Goal: Task Accomplishment & Management: Complete application form

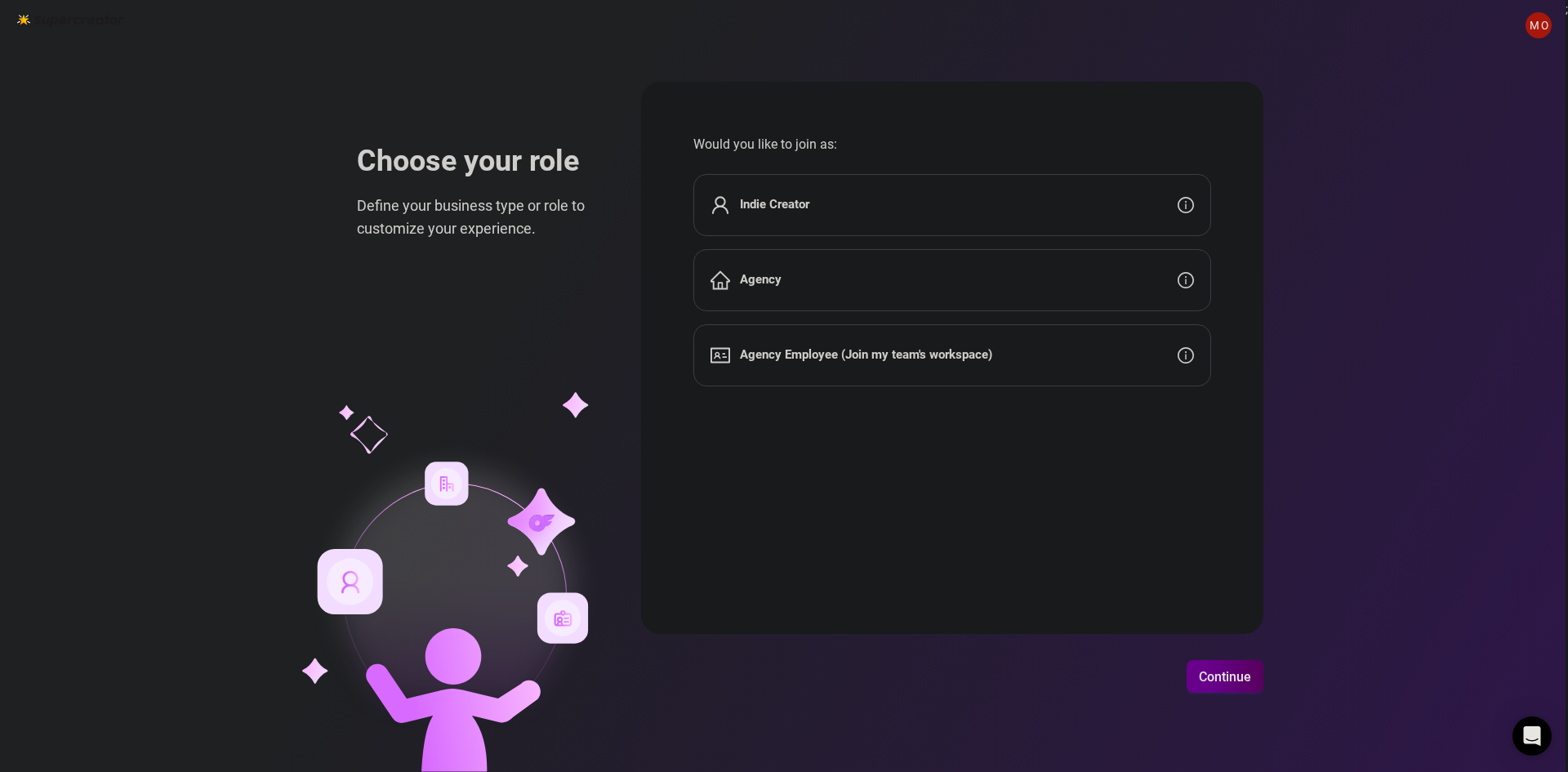
click at [1205, 666] on button "Continue" at bounding box center [1225, 676] width 77 height 33
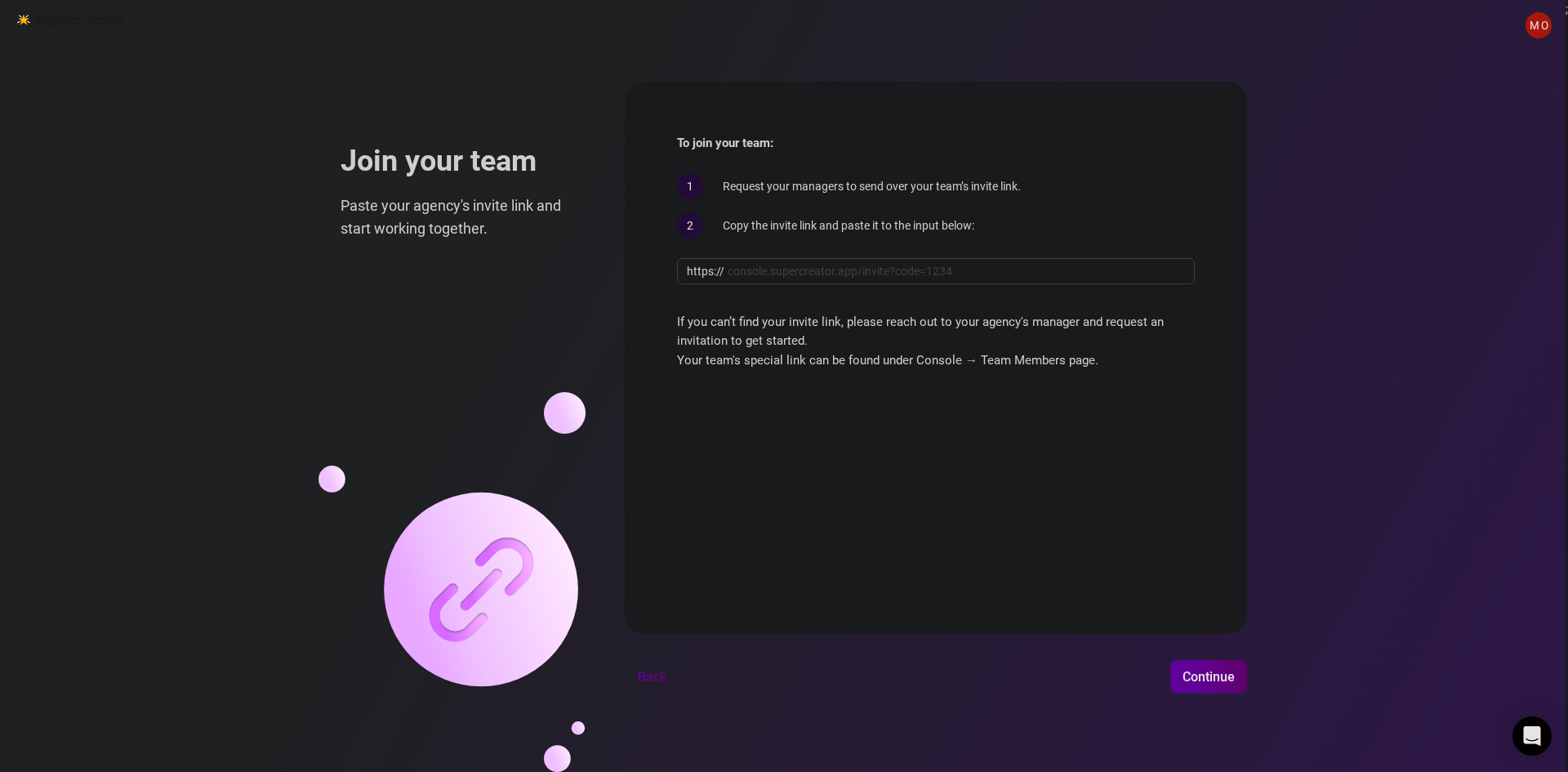
click at [647, 672] on span "Back" at bounding box center [652, 676] width 29 height 15
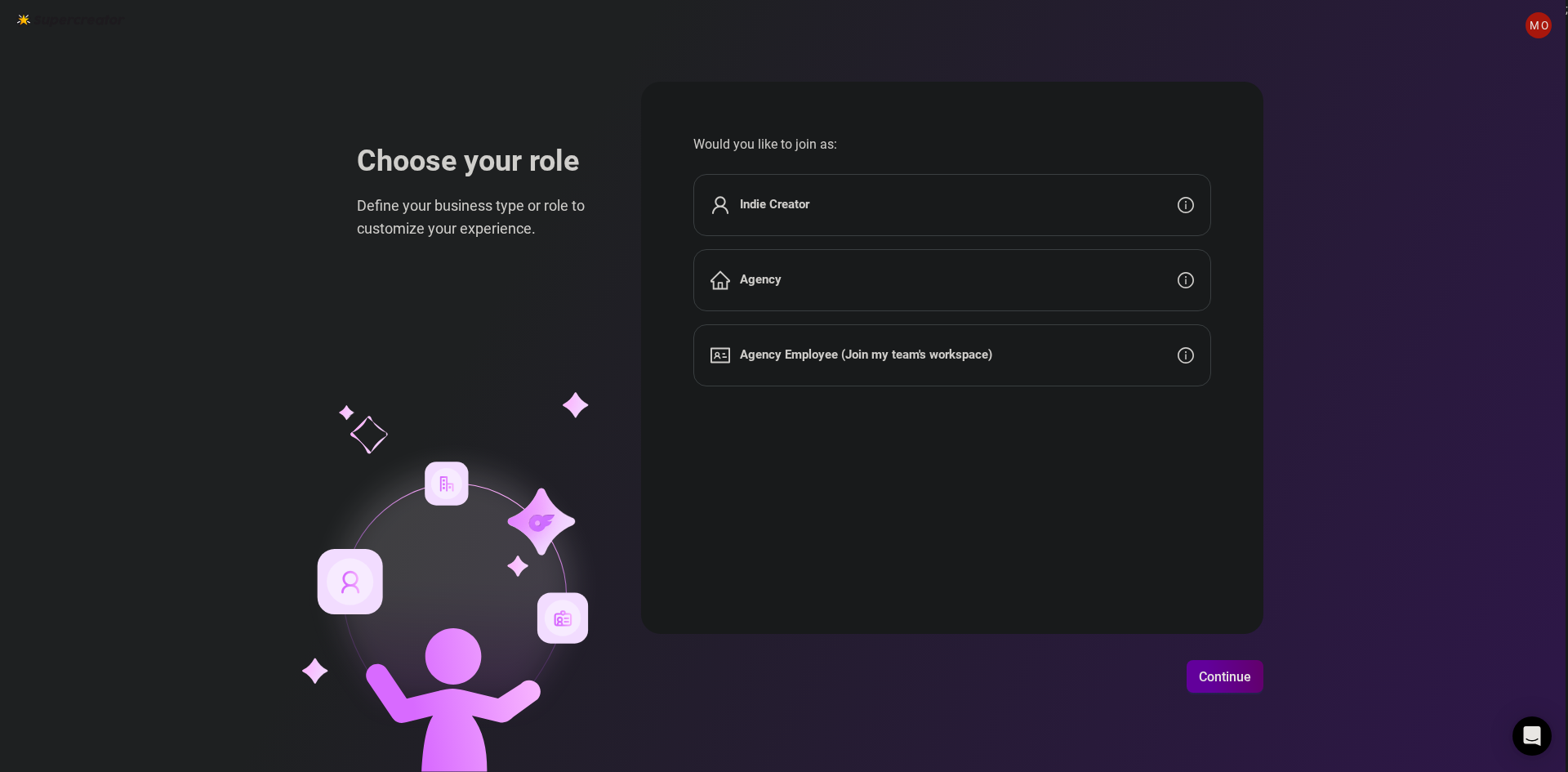
click at [855, 270] on div "Agency" at bounding box center [952, 280] width 518 height 62
click at [785, 285] on div "Agency" at bounding box center [952, 280] width 518 height 62
click at [1211, 681] on span "Continue" at bounding box center [1225, 676] width 52 height 15
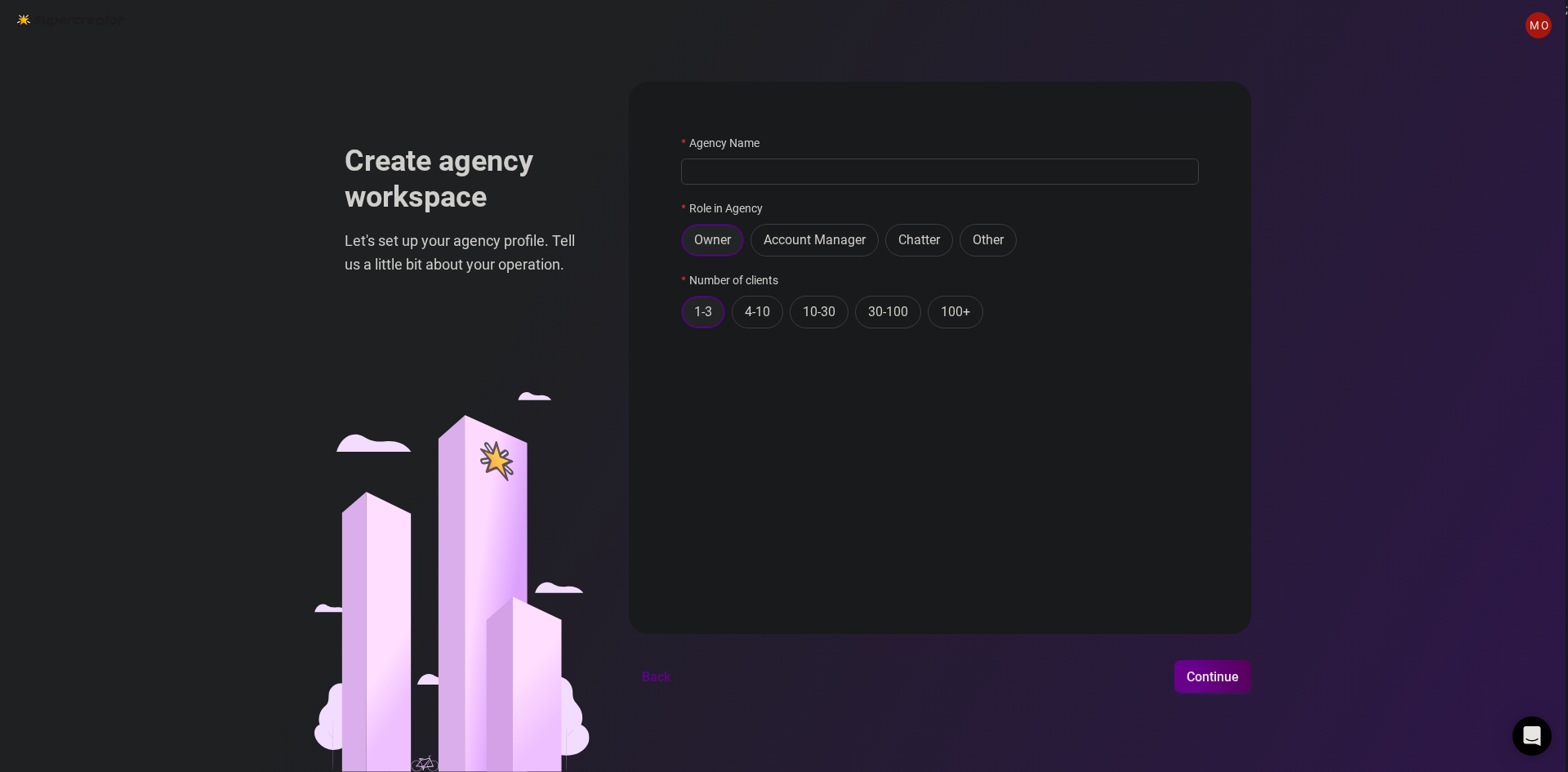
click at [1222, 673] on span "Continue" at bounding box center [1212, 676] width 52 height 15
click at [820, 179] on input "Agency Name" at bounding box center [940, 171] width 518 height 26
type input "BUDINAZO"
click at [1210, 679] on span "Continue" at bounding box center [1212, 676] width 52 height 15
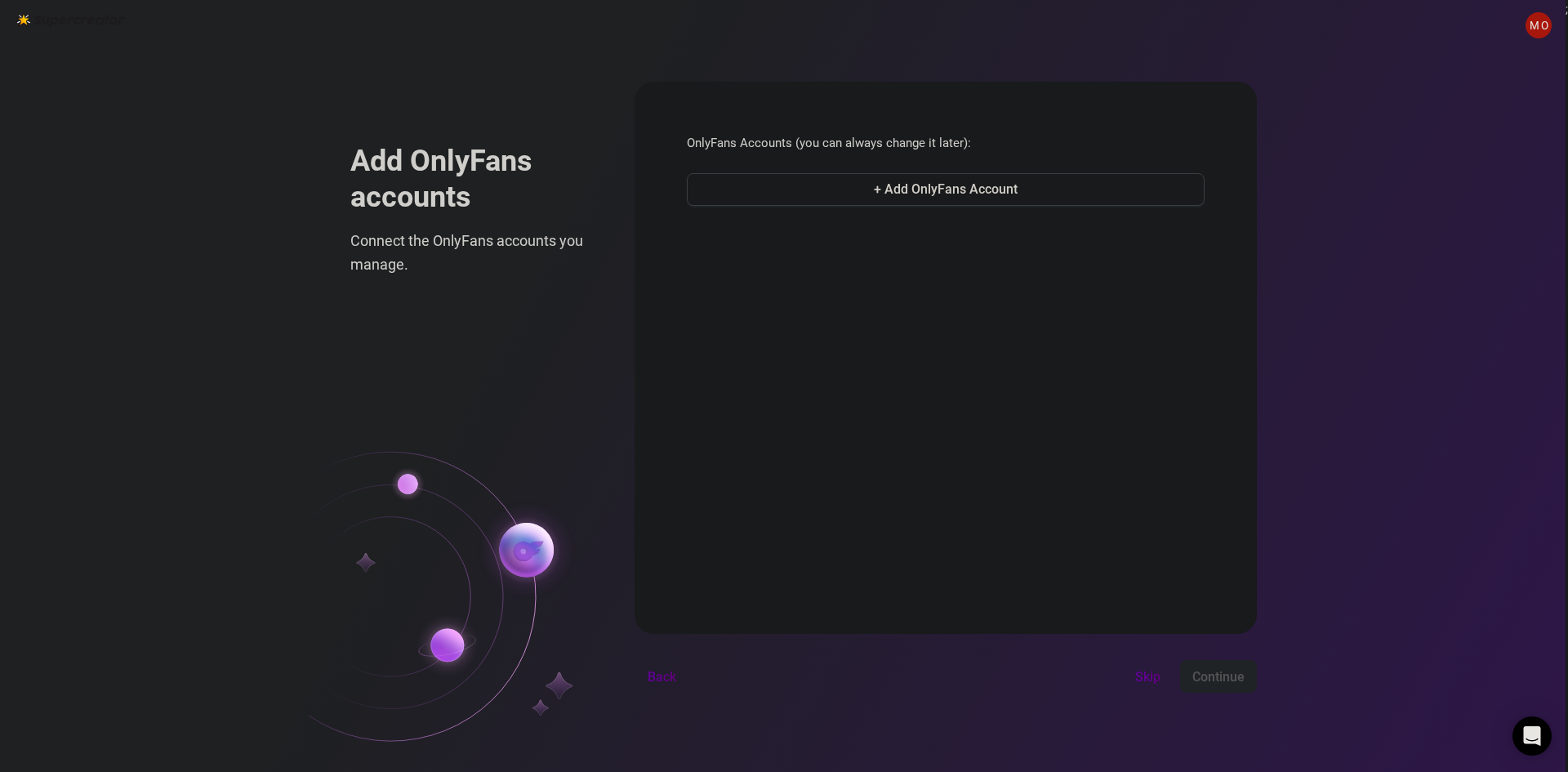
drag, startPoint x: 850, startPoint y: 293, endPoint x: 838, endPoint y: 293, distance: 12.0
drag, startPoint x: 838, startPoint y: 293, endPoint x: 774, endPoint y: 289, distance: 64.1
click at [772, 289] on form "OnlyFans Accounts (you can always change it later): + Add OnlyFans Account Back…" at bounding box center [946, 358] width 622 height 552
drag, startPoint x: 828, startPoint y: 274, endPoint x: 784, endPoint y: 278, distance: 44.2
click at [784, 278] on form "OnlyFans Accounts (you can always change it later): + Add OnlyFans Account Back…" at bounding box center [946, 358] width 622 height 552
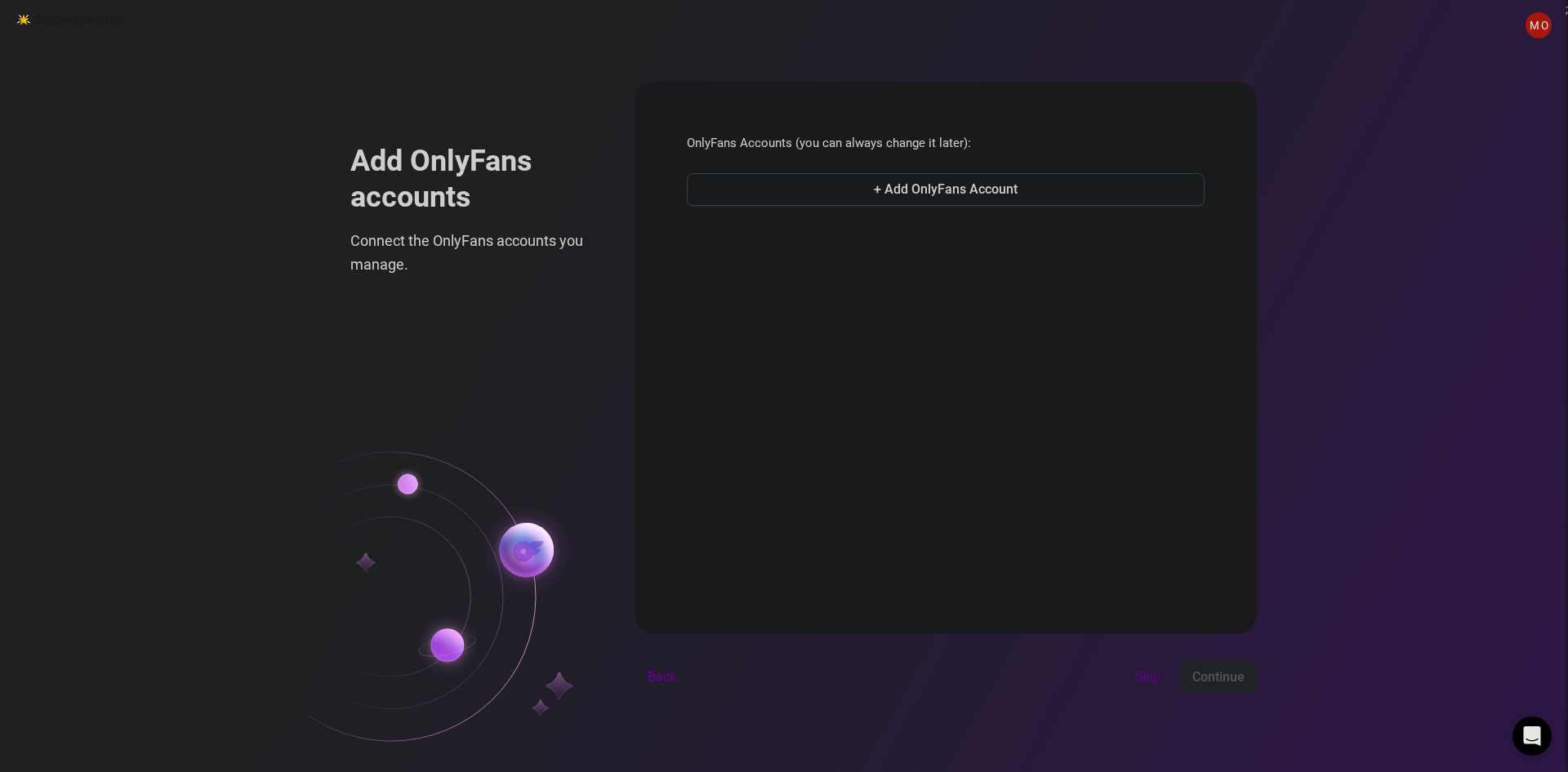
click at [1152, 673] on span "Skip" at bounding box center [1148, 676] width 25 height 15
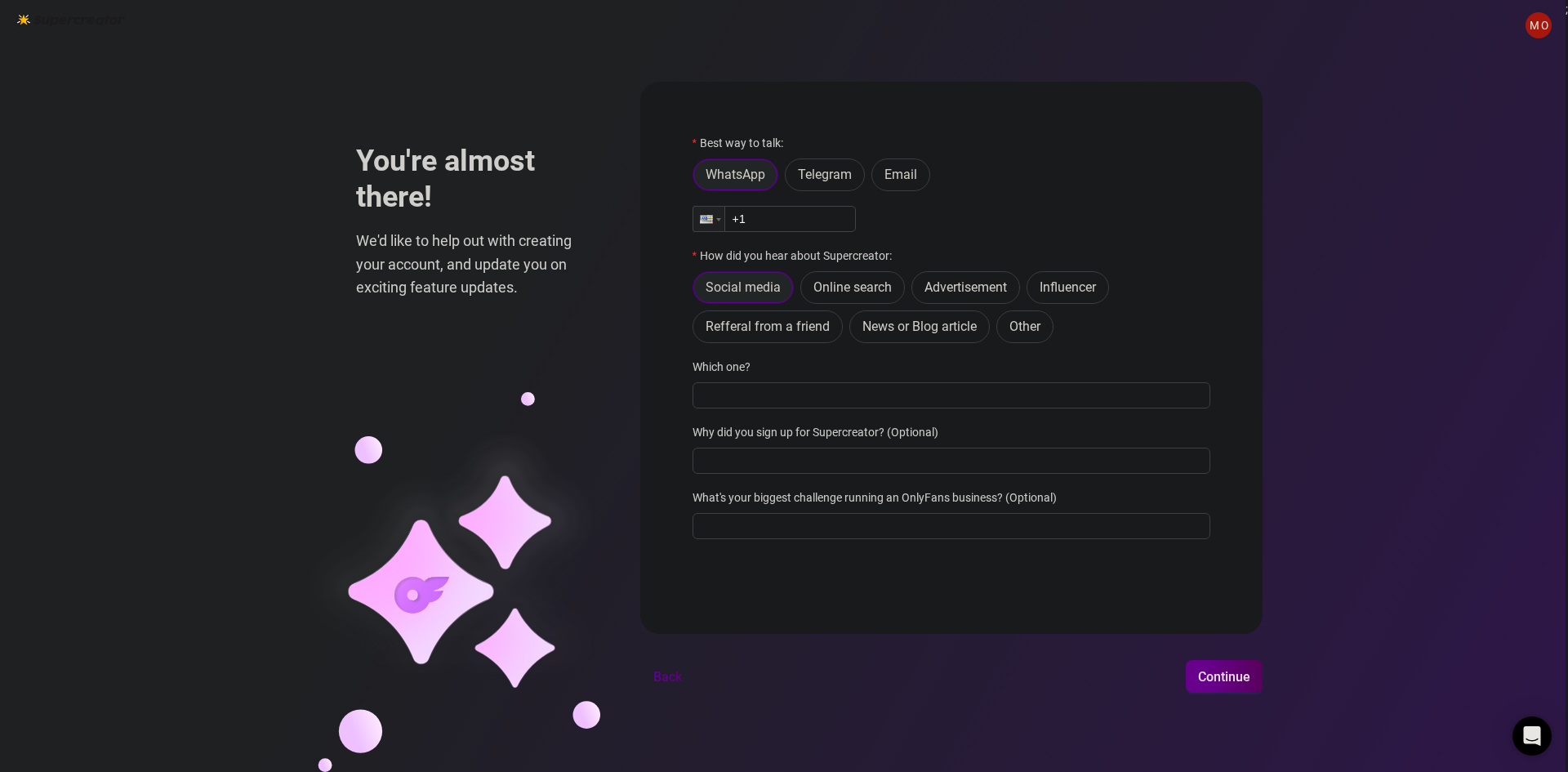
click at [1247, 679] on span "Continue" at bounding box center [1224, 676] width 52 height 15
click at [1240, 679] on span "Continue" at bounding box center [1224, 676] width 52 height 15
click at [1237, 677] on span "Continue" at bounding box center [1224, 676] width 52 height 15
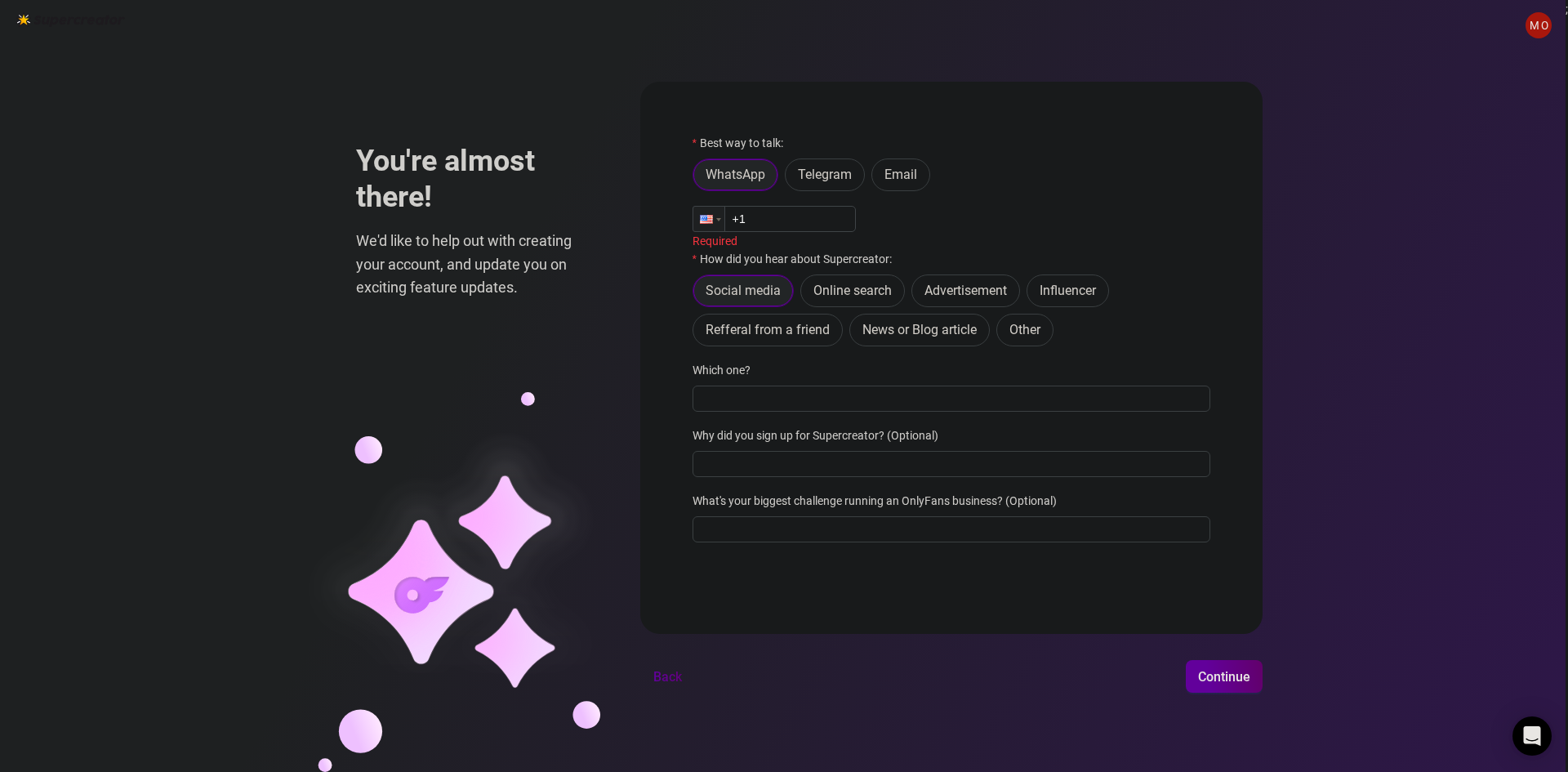
drag, startPoint x: 1069, startPoint y: 236, endPoint x: 981, endPoint y: 226, distance: 88.6
click at [981, 226] on div "Phone +1" at bounding box center [951, 219] width 518 height 26
click at [1537, 17] on span "M O" at bounding box center [1538, 25] width 19 height 17
click at [1369, 409] on div "M O You're almost there! We'd like to help out with creating your account, and …" at bounding box center [783, 386] width 1565 height 772
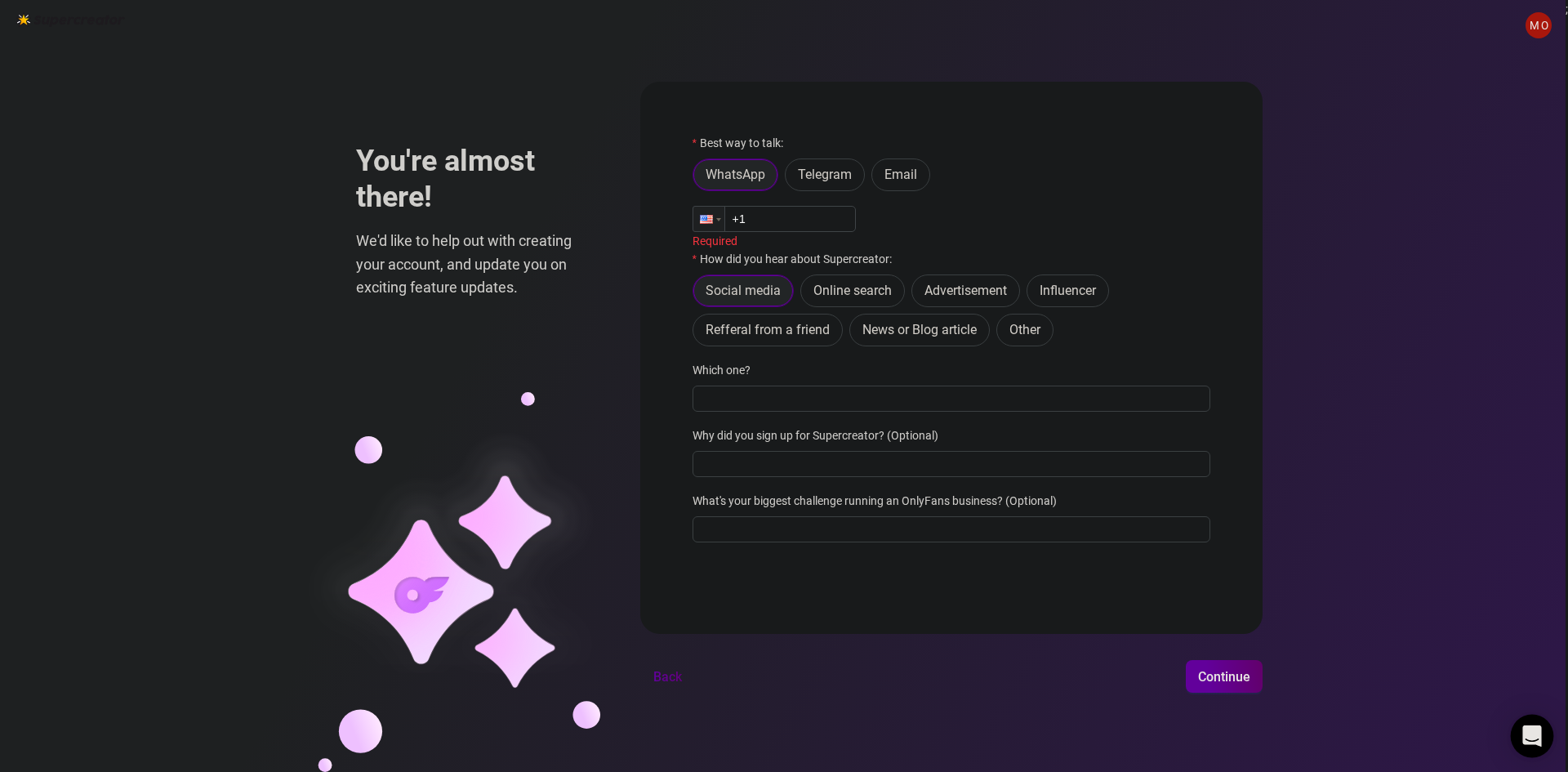
click at [1536, 738] on icon "Open Intercom Messenger" at bounding box center [1532, 736] width 19 height 21
drag, startPoint x: 1394, startPoint y: 309, endPoint x: 1359, endPoint y: 246, distance: 72.1
click at [1359, 246] on div "M O You're almost there! We'd like to help out with creating your account, and …" at bounding box center [783, 386] width 1565 height 772
click at [916, 175] on span "Email" at bounding box center [901, 175] width 33 height 15
click at [877, 178] on input "Email" at bounding box center [877, 178] width 0 height 0
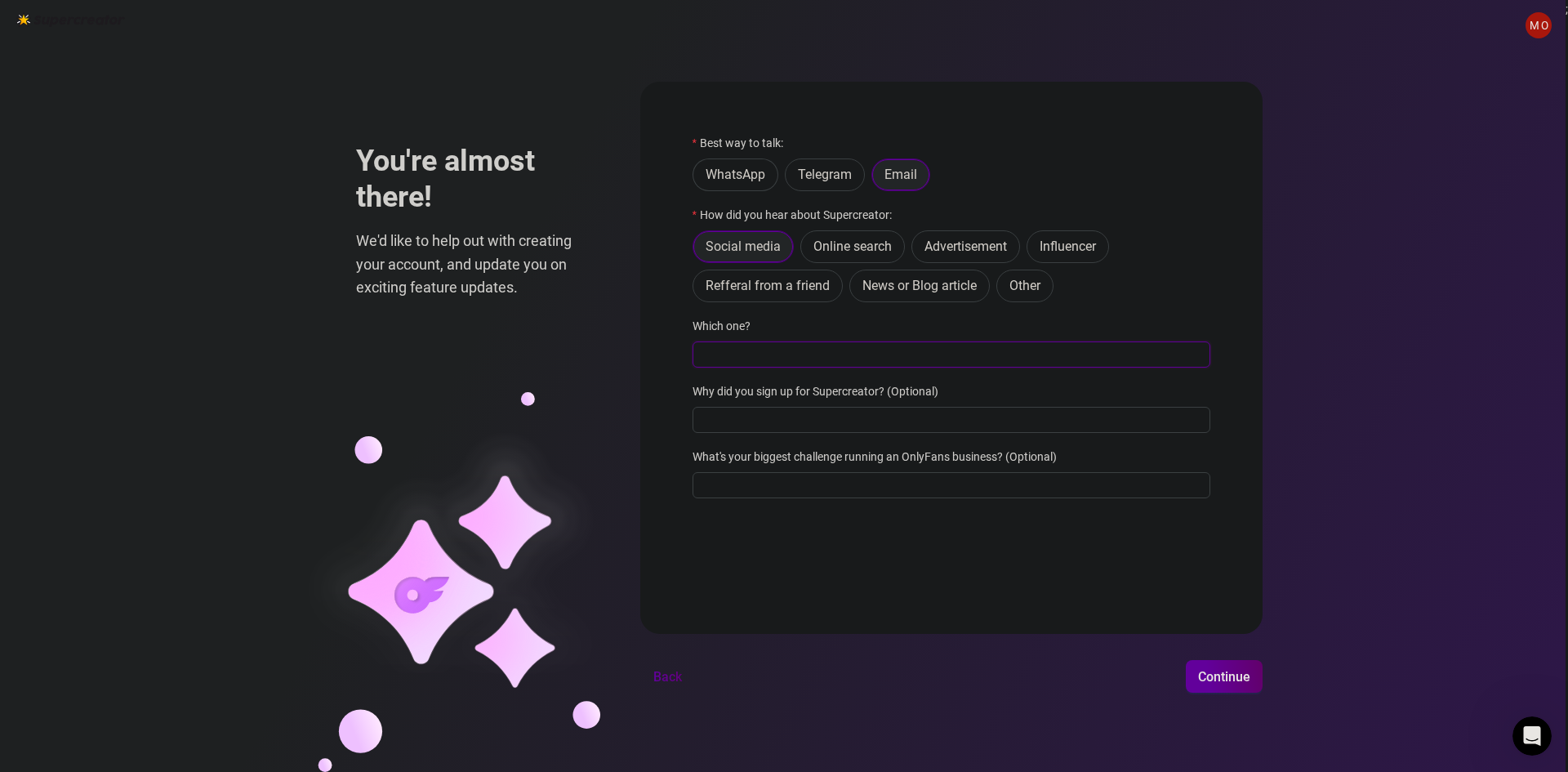
click at [785, 349] on input "Which one?" at bounding box center [951, 354] width 518 height 26
click at [1080, 249] on span "Influencer" at bounding box center [1067, 246] width 57 height 15
click at [1031, 250] on input "Influencer" at bounding box center [1031, 250] width 0 height 0
click at [791, 292] on span "Refferal from a friend" at bounding box center [767, 286] width 124 height 15
click at [697, 290] on input "Refferal from a friend" at bounding box center [697, 290] width 0 height 0
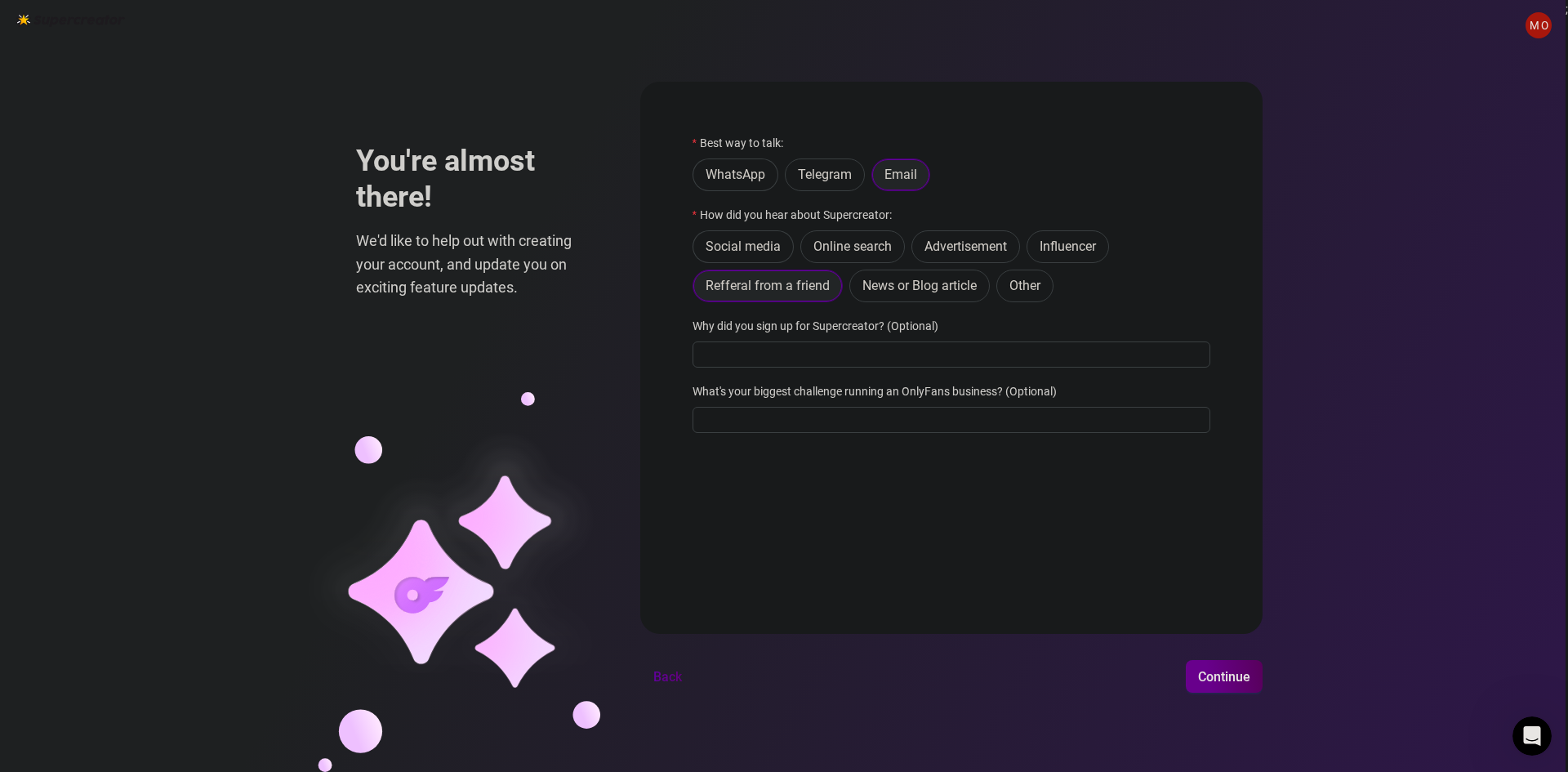
click at [1227, 668] on span "Continue" at bounding box center [1224, 676] width 52 height 15
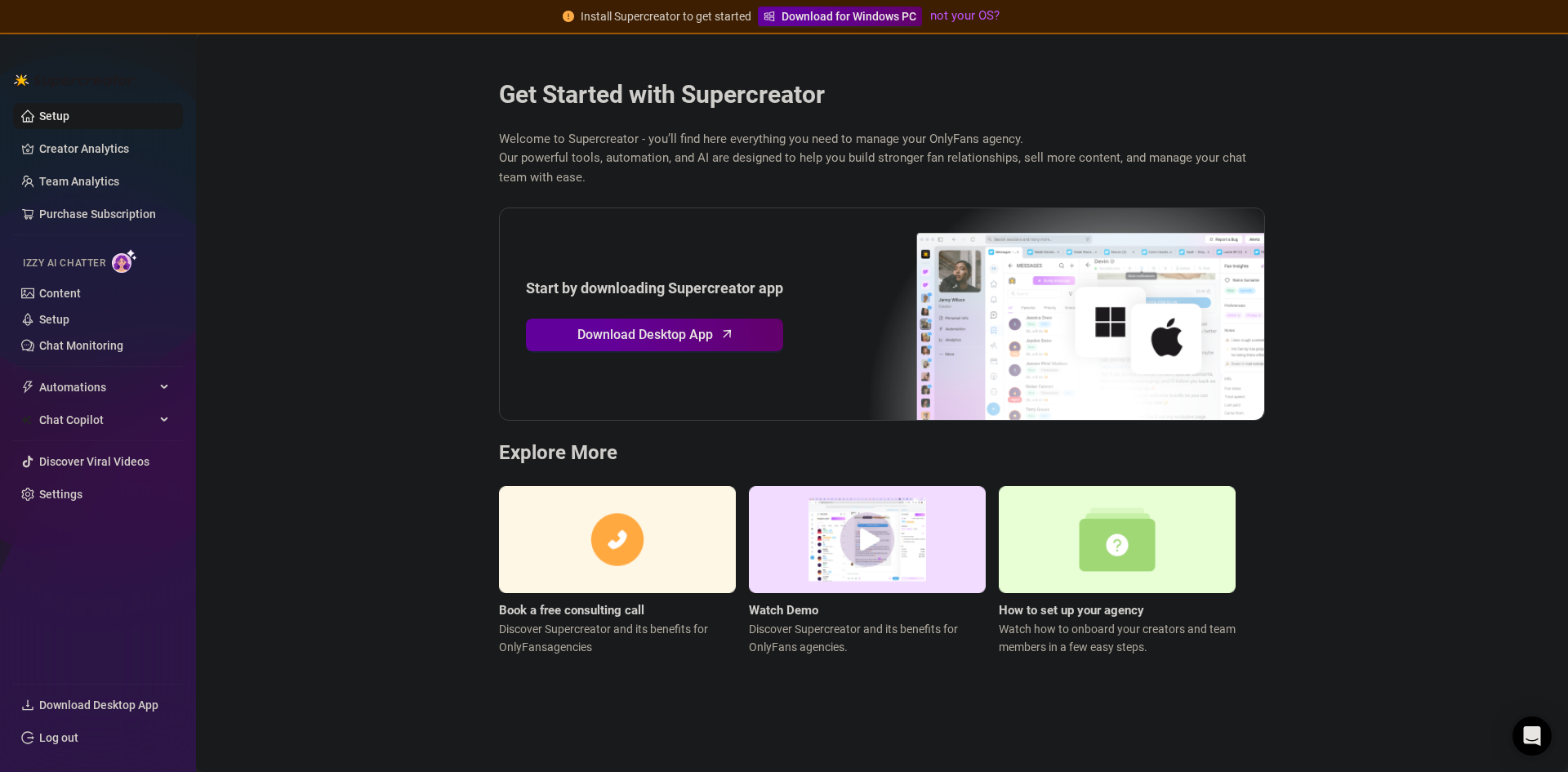
drag, startPoint x: 391, startPoint y: 211, endPoint x: 321, endPoint y: 141, distance: 99.0
click at [355, 137] on main "Get Started with Supercreator Welcome to Supercreator - you’ll find here everyt…" at bounding box center [881, 403] width 1372 height 737
drag, startPoint x: 323, startPoint y: 161, endPoint x: 311, endPoint y: 121, distance: 41.8
click at [311, 121] on main "Get Started with Supercreator Welcome to Supercreator - you’ll find here everyt…" at bounding box center [881, 403] width 1372 height 737
drag, startPoint x: 396, startPoint y: 156, endPoint x: 357, endPoint y: 100, distance: 68.2
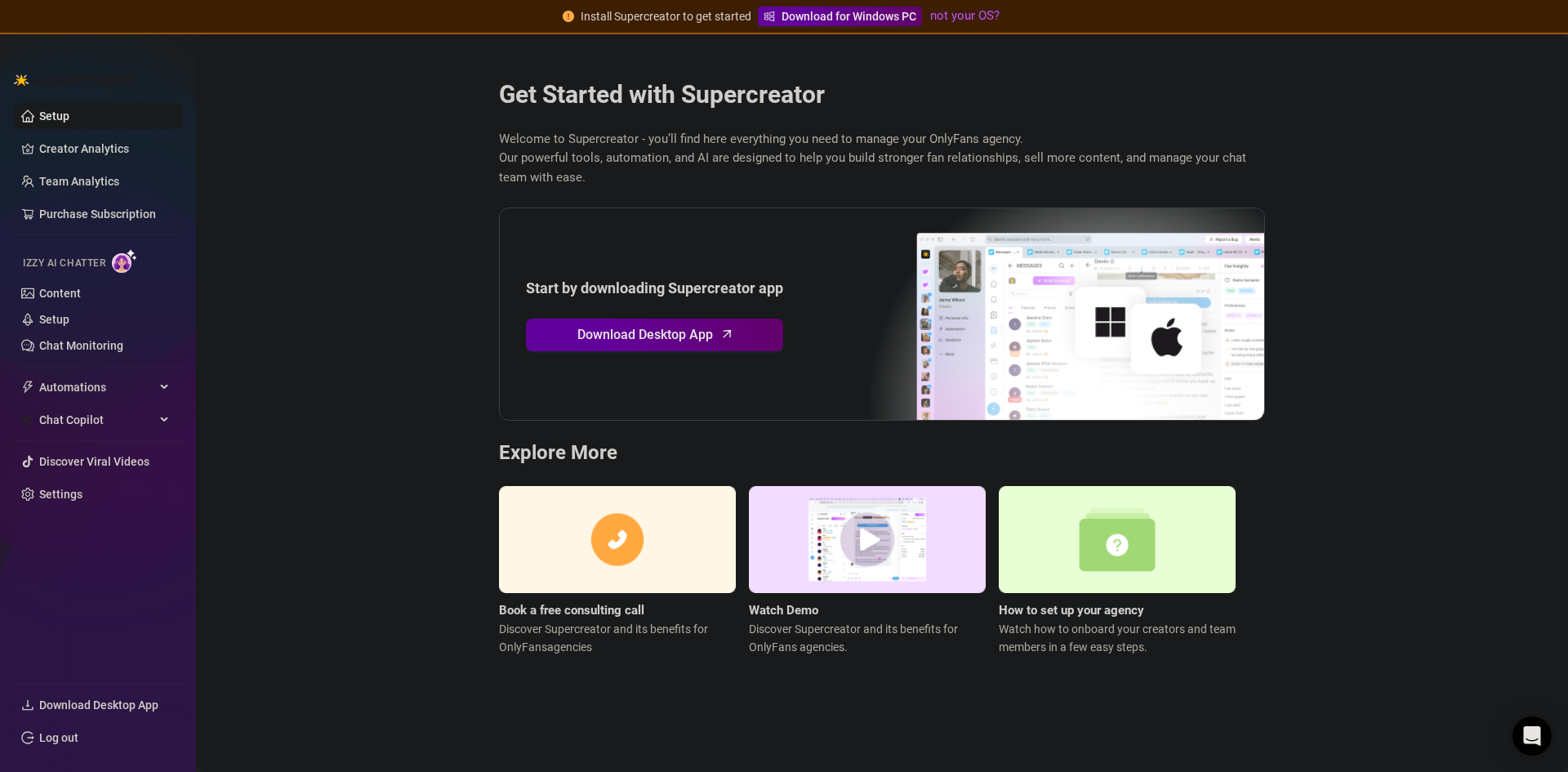
click at [357, 100] on main "Get Started with Supercreator Welcome to Supercreator - you’ll find here everyt…" at bounding box center [881, 403] width 1372 height 737
drag, startPoint x: 368, startPoint y: 250, endPoint x: 349, endPoint y: 163, distance: 89.1
click at [349, 163] on main "Get Started with Supercreator Welcome to Supercreator - you’ll find here everyt…" at bounding box center [881, 403] width 1372 height 737
click at [82, 492] on link "Settings" at bounding box center [60, 494] width 43 height 13
click at [362, 220] on main "Get Started with Supercreator Welcome to Supercreator - you’ll find here everyt…" at bounding box center [881, 403] width 1372 height 737
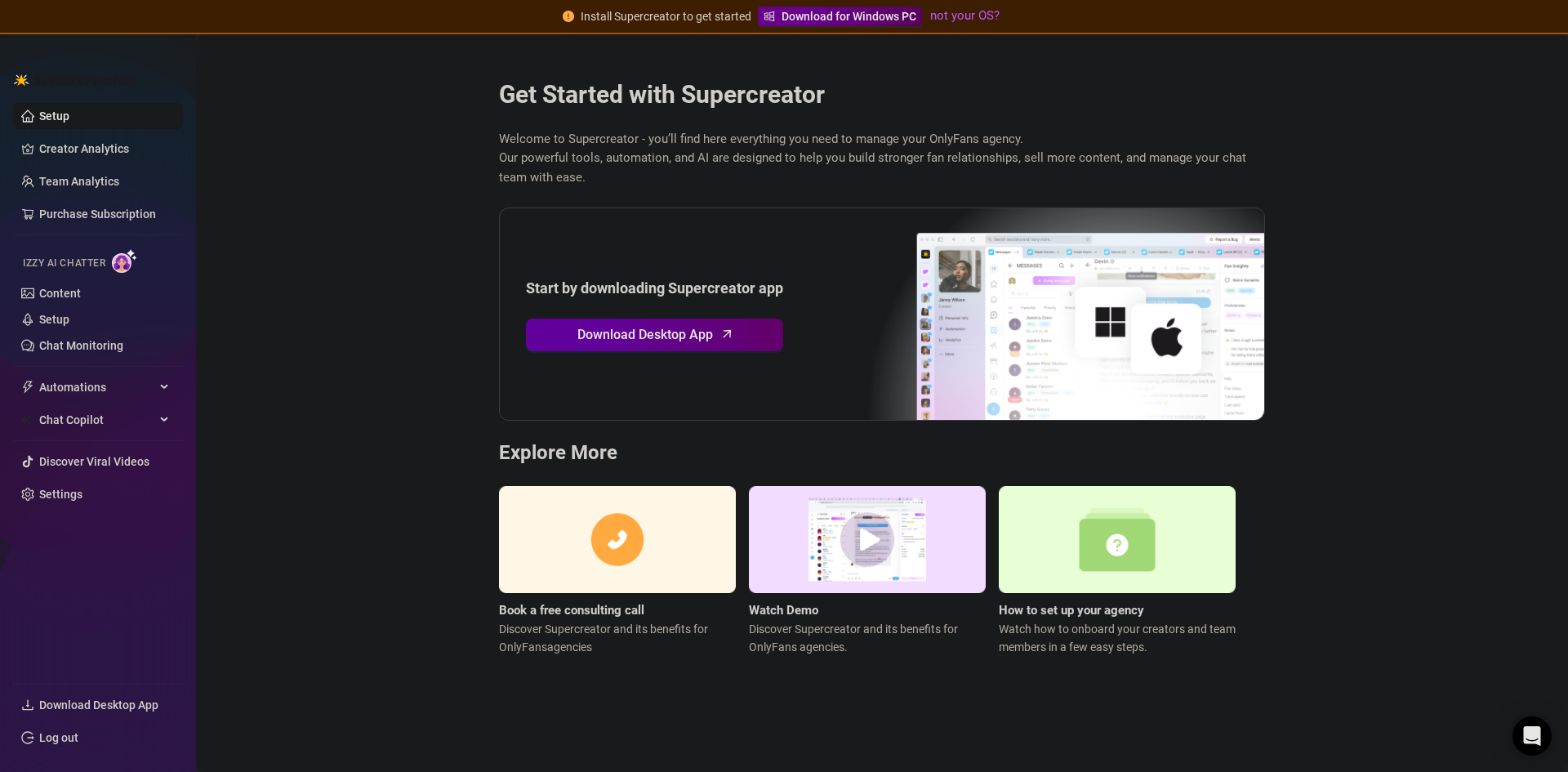
click at [854, 15] on span "Download for Windows PC" at bounding box center [849, 16] width 134 height 18
